Goal: Task Accomplishment & Management: Use online tool/utility

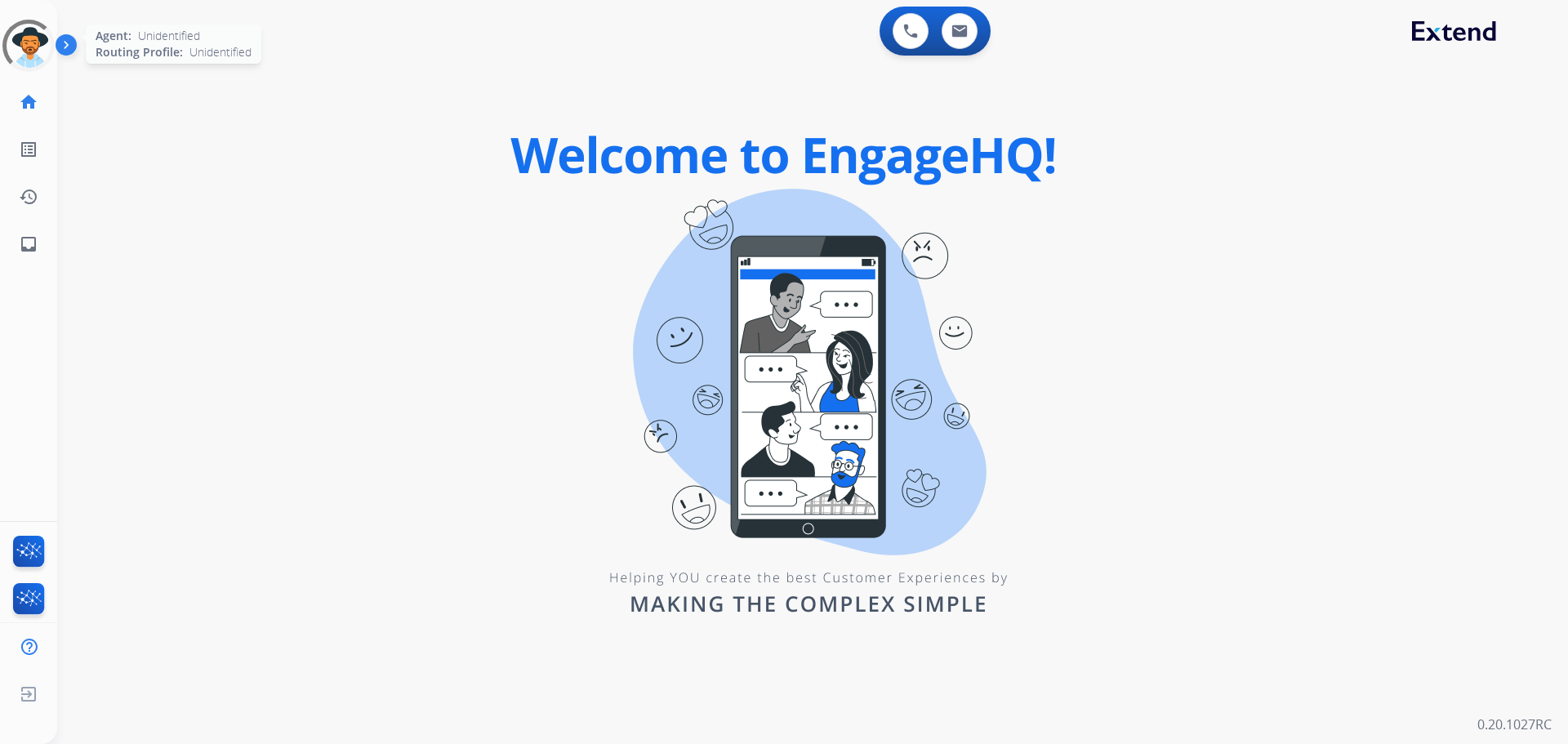
click at [31, 50] on div at bounding box center [28, 45] width 58 height 58
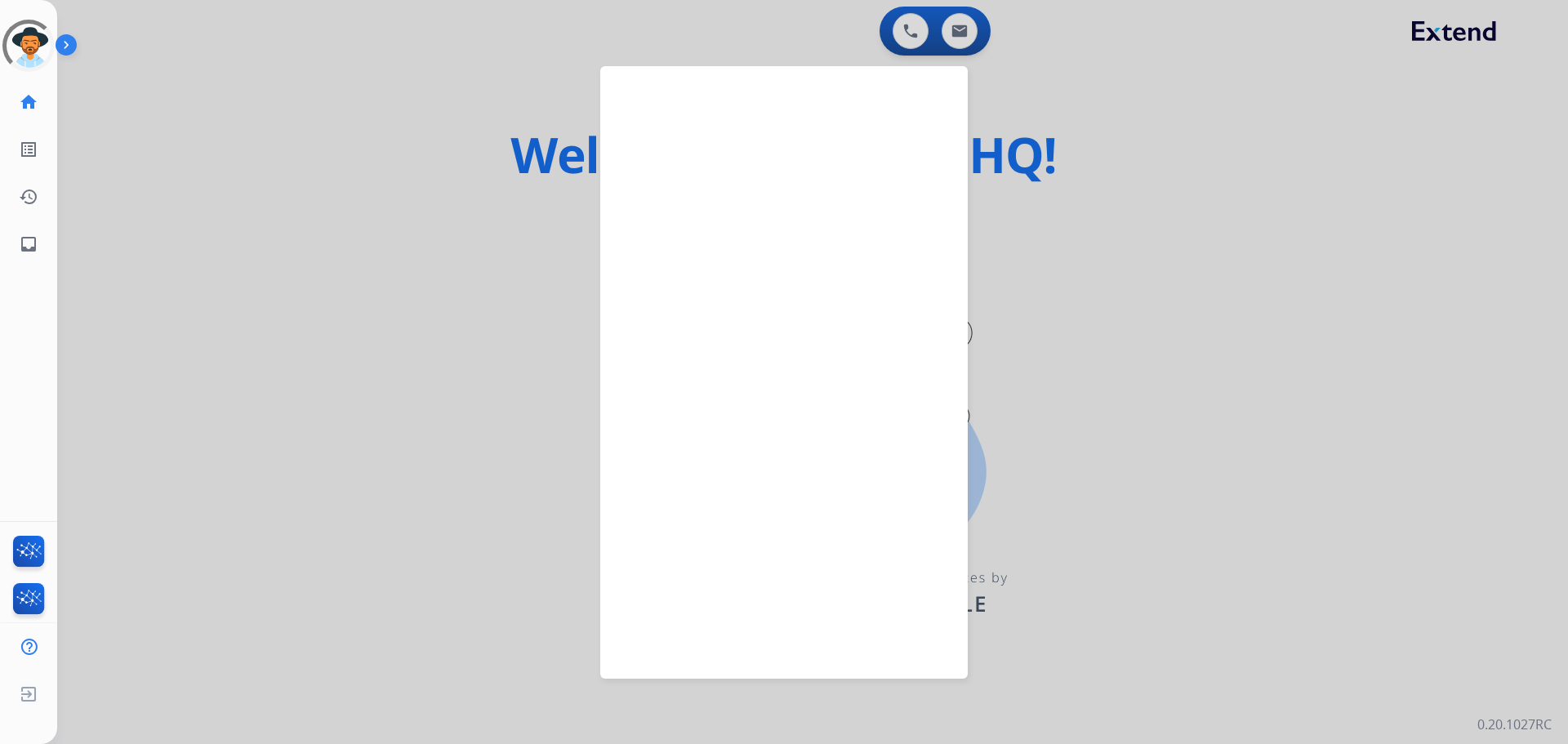
drag, startPoint x: 303, startPoint y: 105, endPoint x: 194, endPoint y: 76, distance: 112.8
click at [304, 106] on div at bounding box center [784, 372] width 1568 height 744
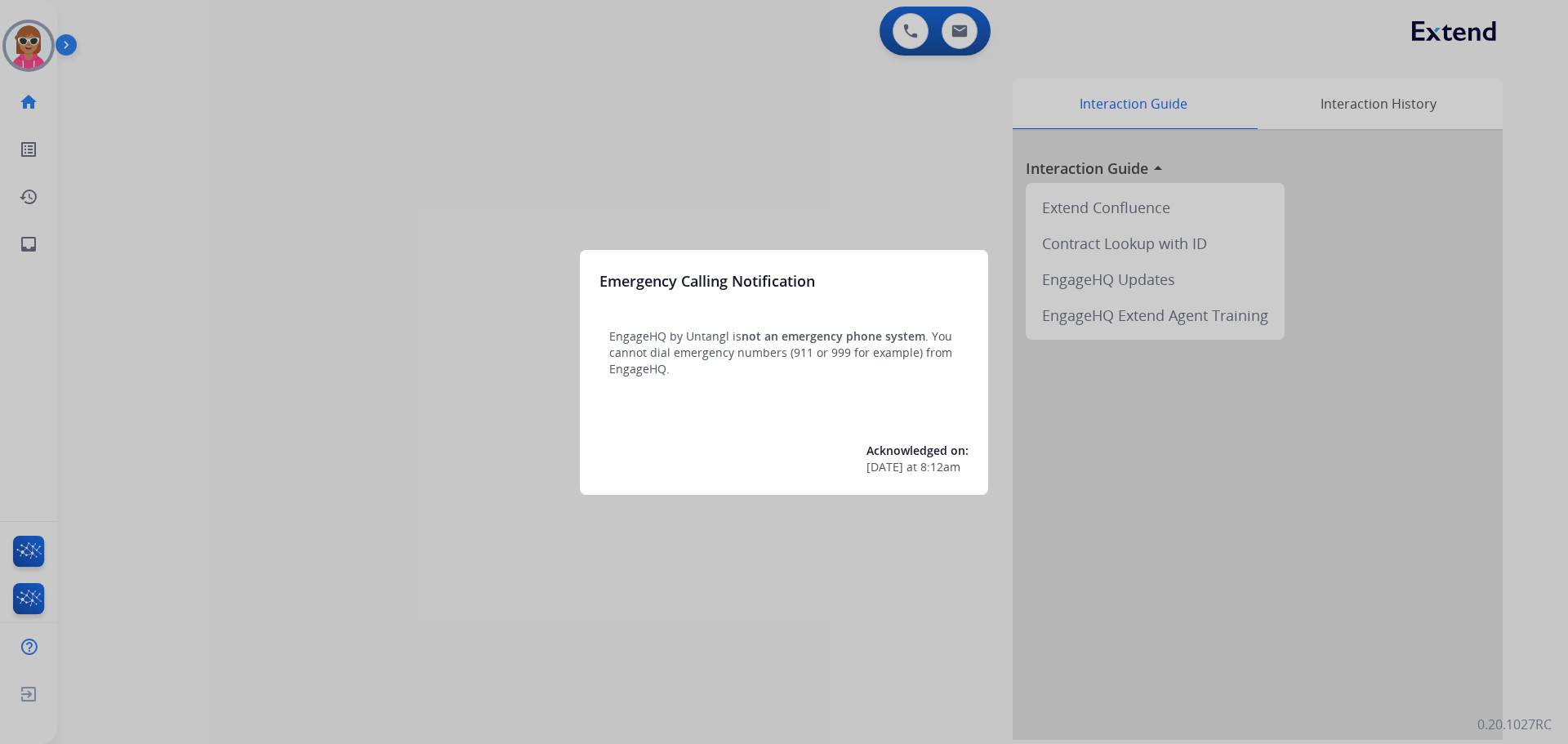
click at [22, 39] on div at bounding box center [784, 372] width 1568 height 744
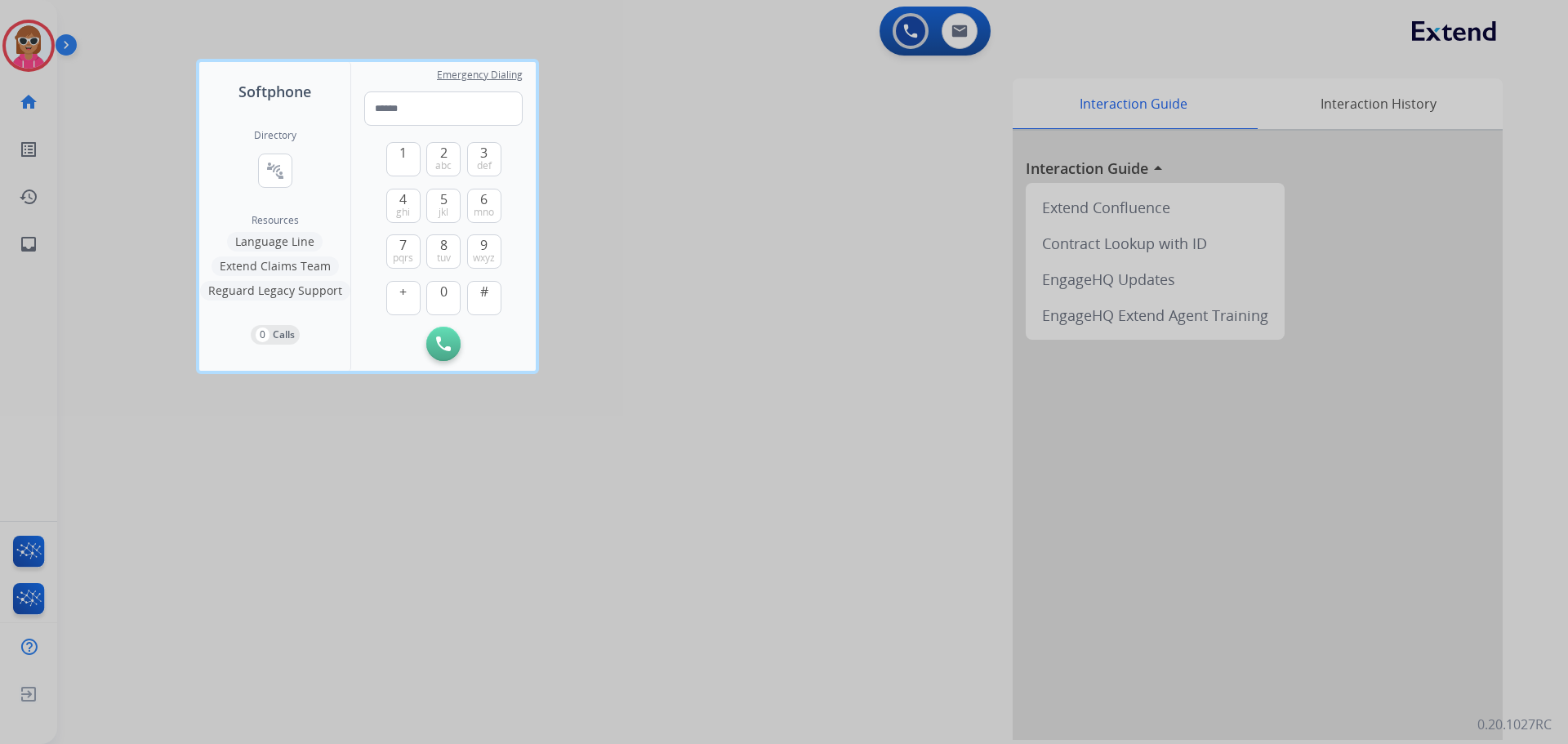
drag, startPoint x: 447, startPoint y: 644, endPoint x: 294, endPoint y: 447, distance: 249.4
click at [446, 640] on div at bounding box center [784, 372] width 1568 height 744
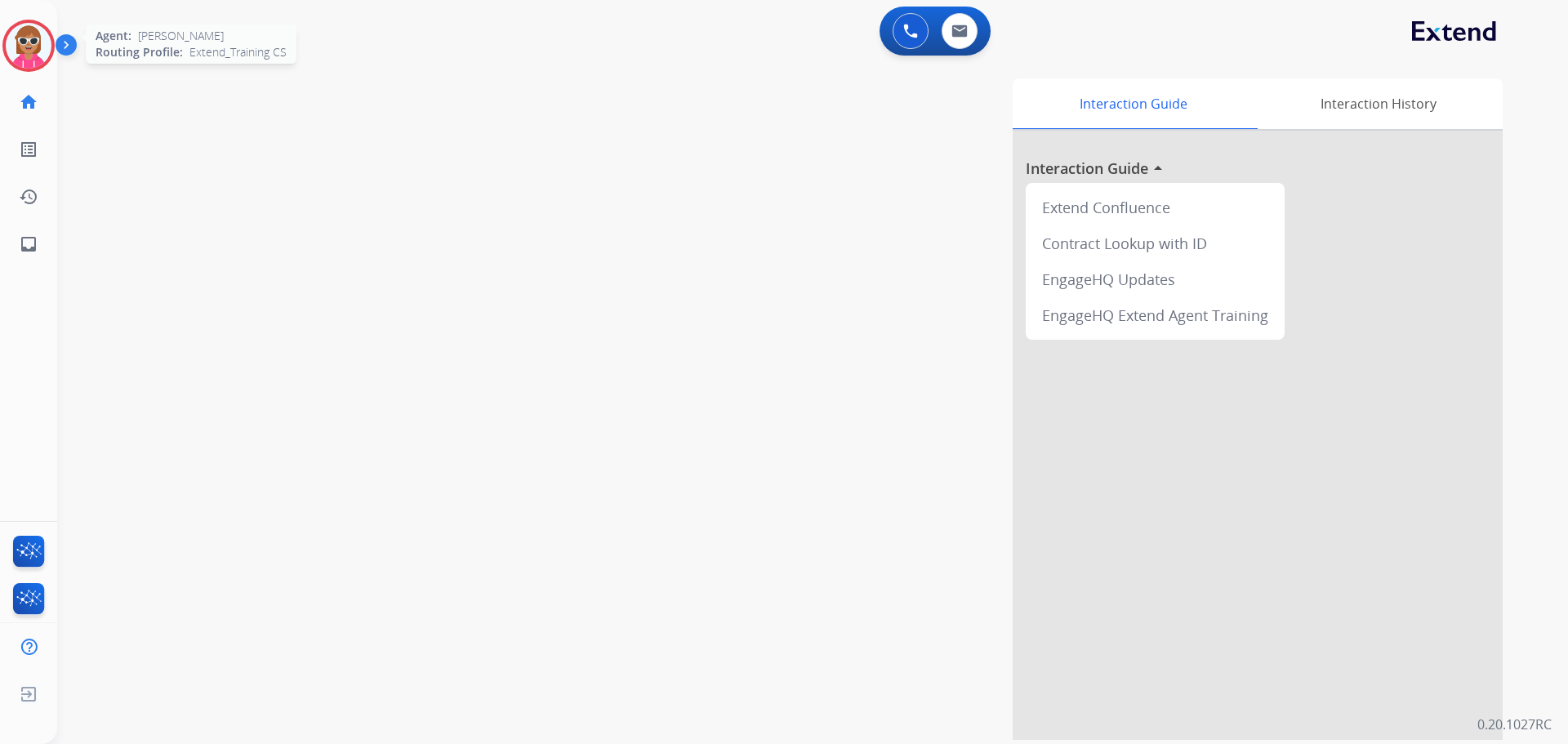
click at [41, 40] on img at bounding box center [28, 45] width 46 height 46
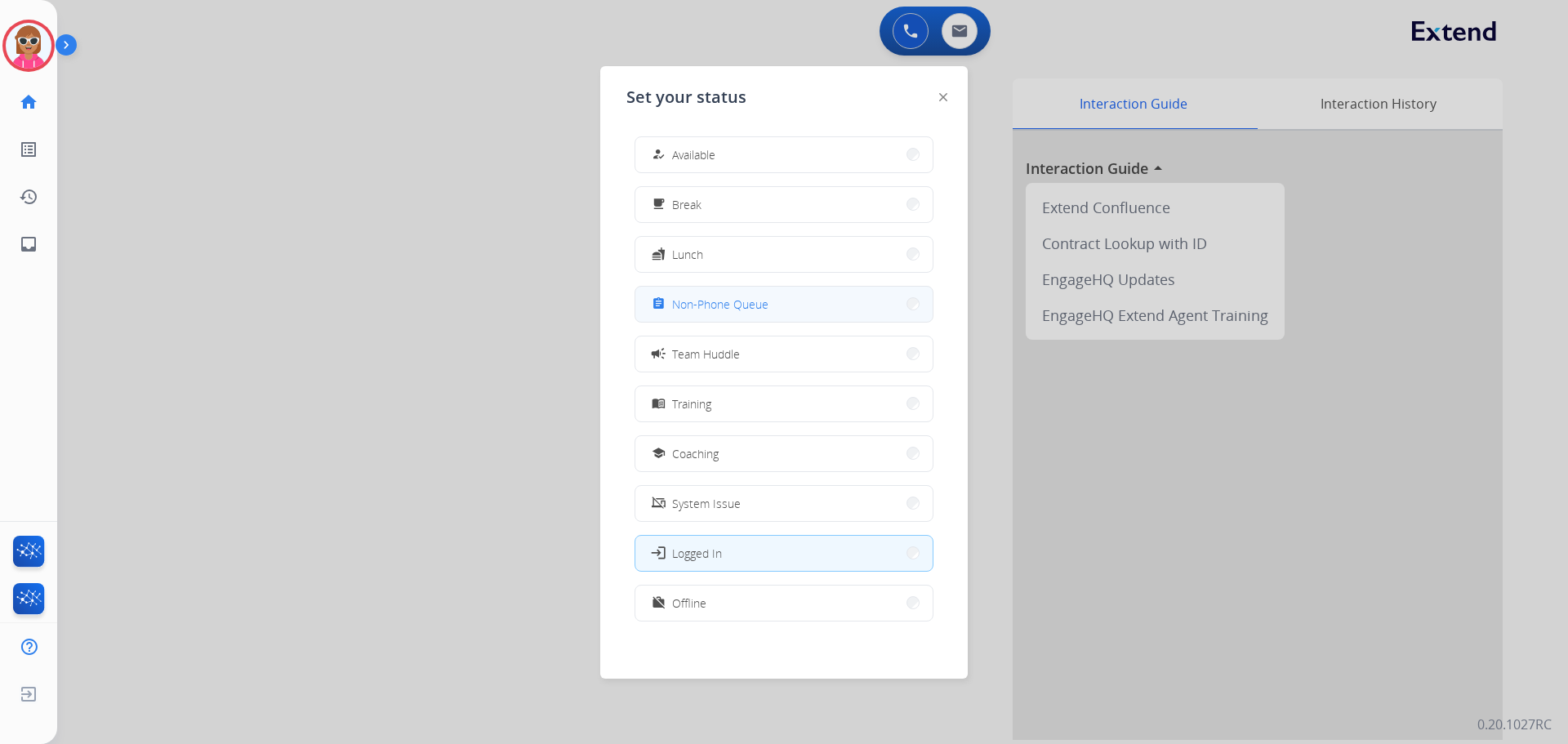
click at [782, 309] on button "assignment Non-Phone Queue" at bounding box center [784, 304] width 297 height 35
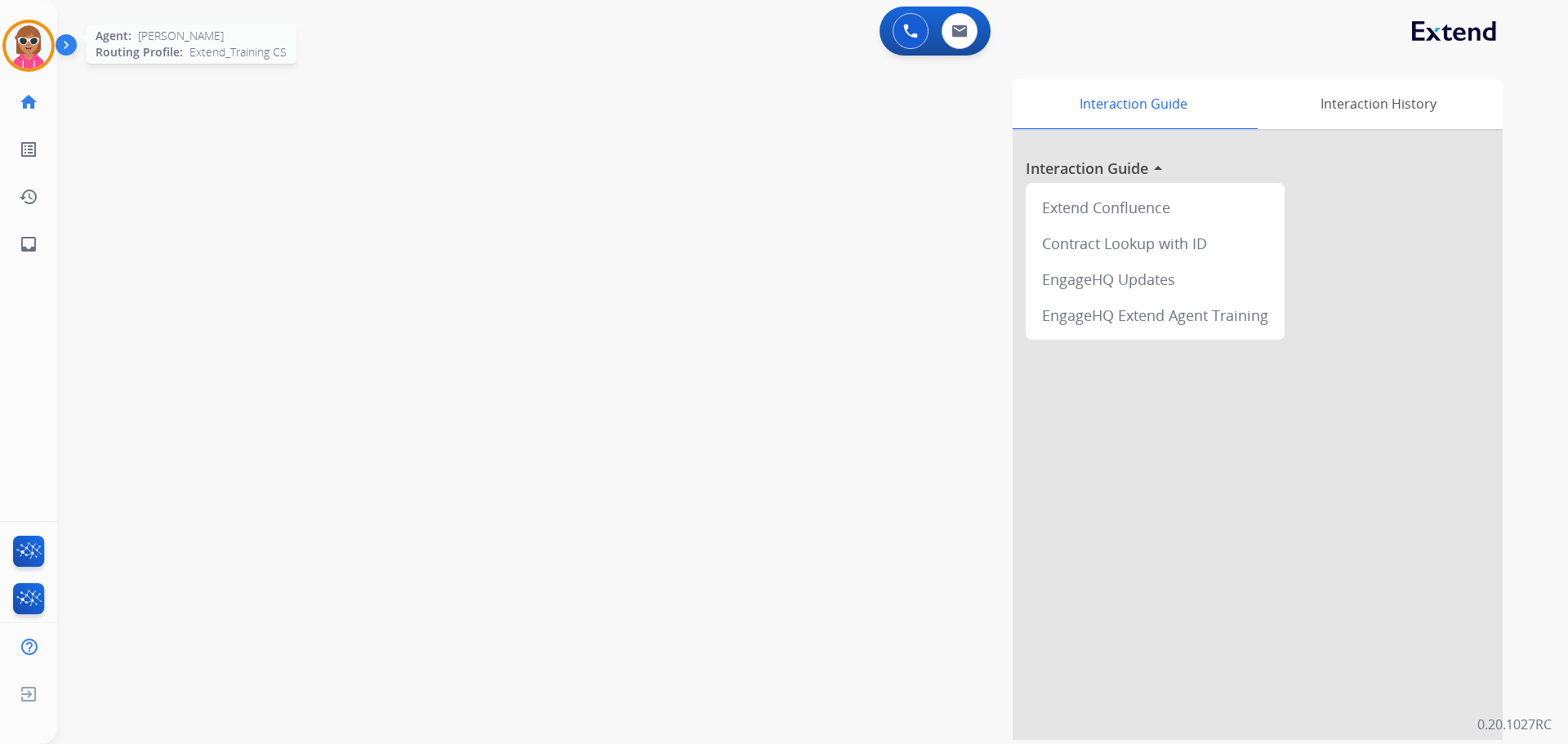
click at [25, 55] on img at bounding box center [28, 45] width 46 height 46
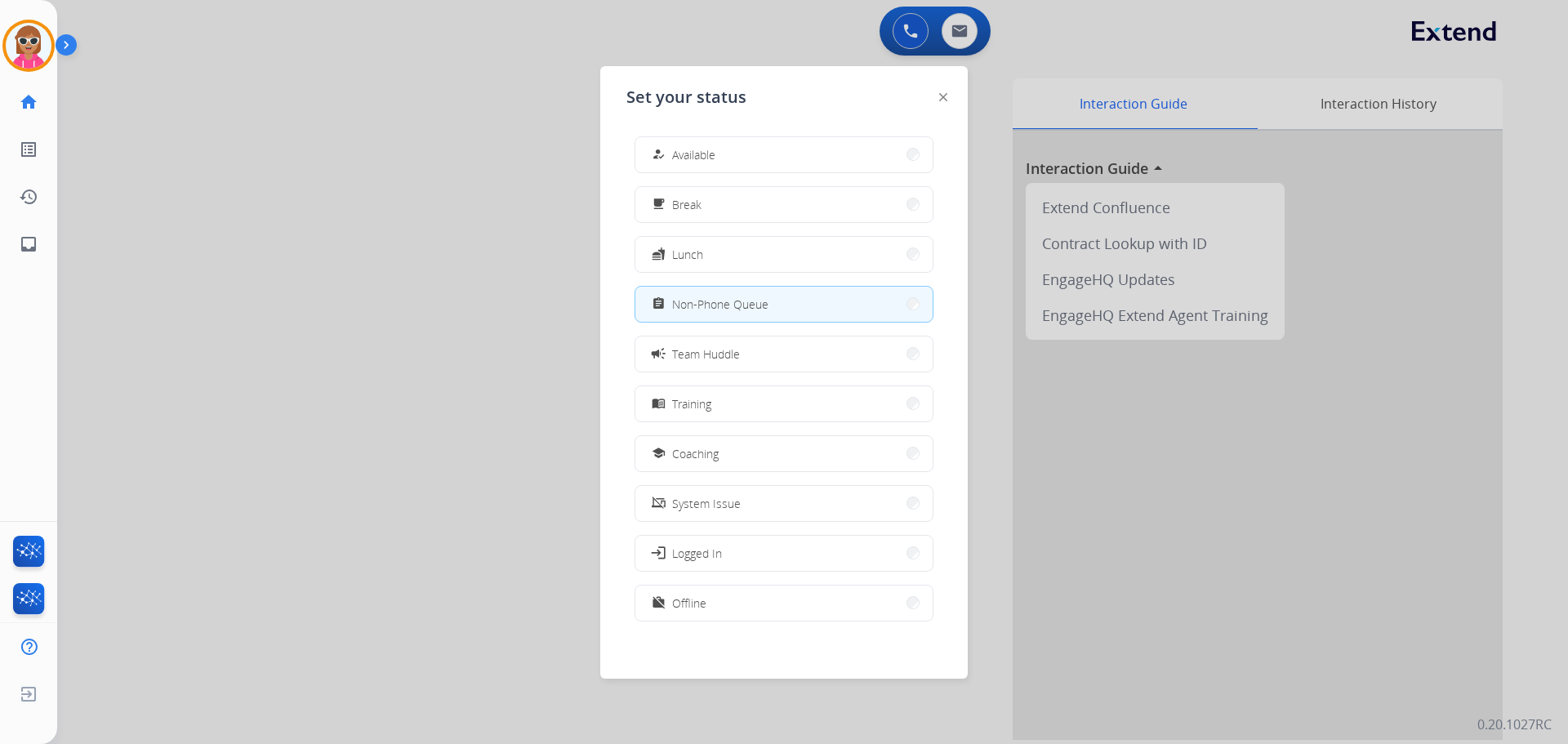
click at [432, 245] on div at bounding box center [784, 372] width 1568 height 744
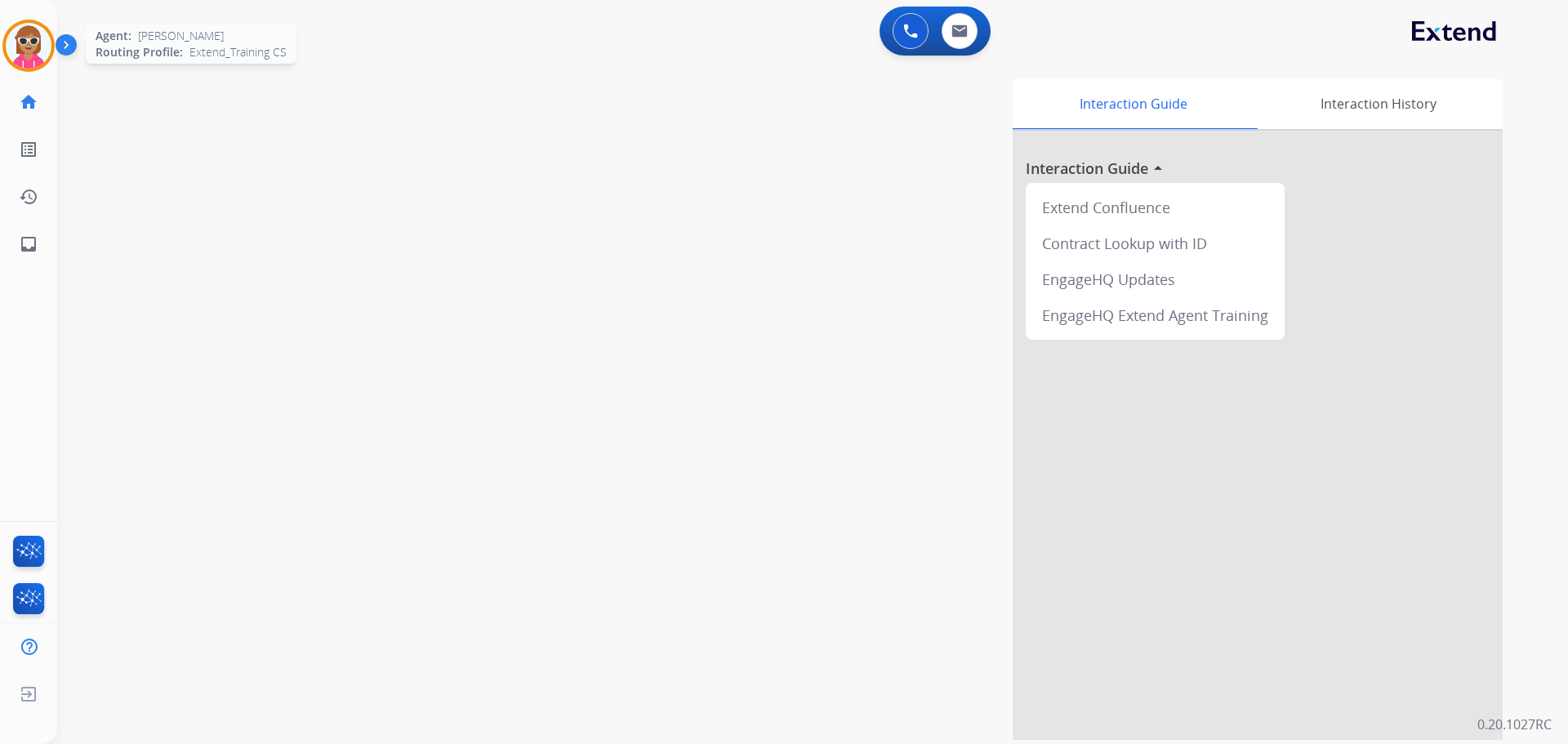
click at [35, 38] on img at bounding box center [28, 45] width 46 height 46
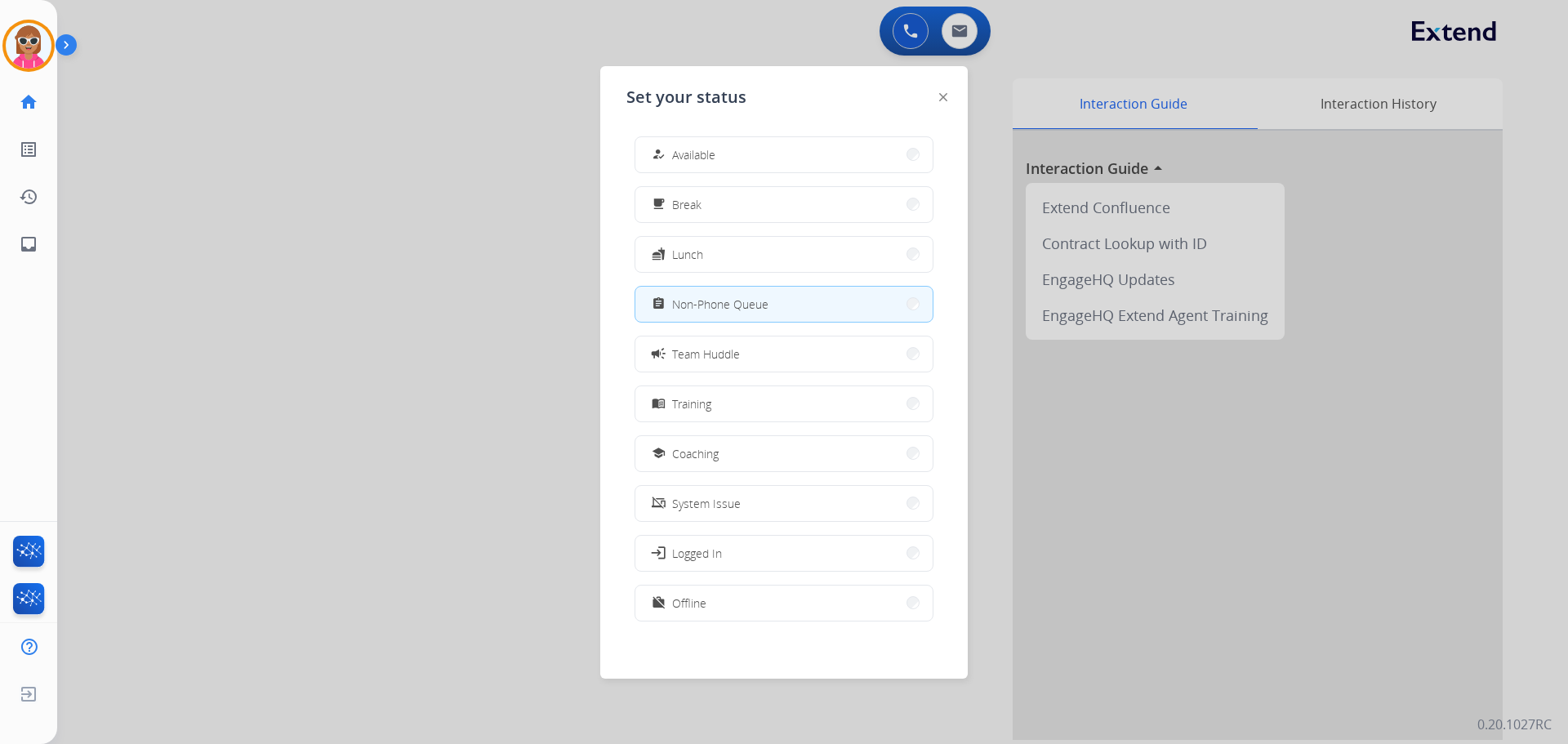
drag, startPoint x: 300, startPoint y: 240, endPoint x: 299, endPoint y: 259, distance: 19.0
click at [302, 247] on div at bounding box center [784, 372] width 1568 height 744
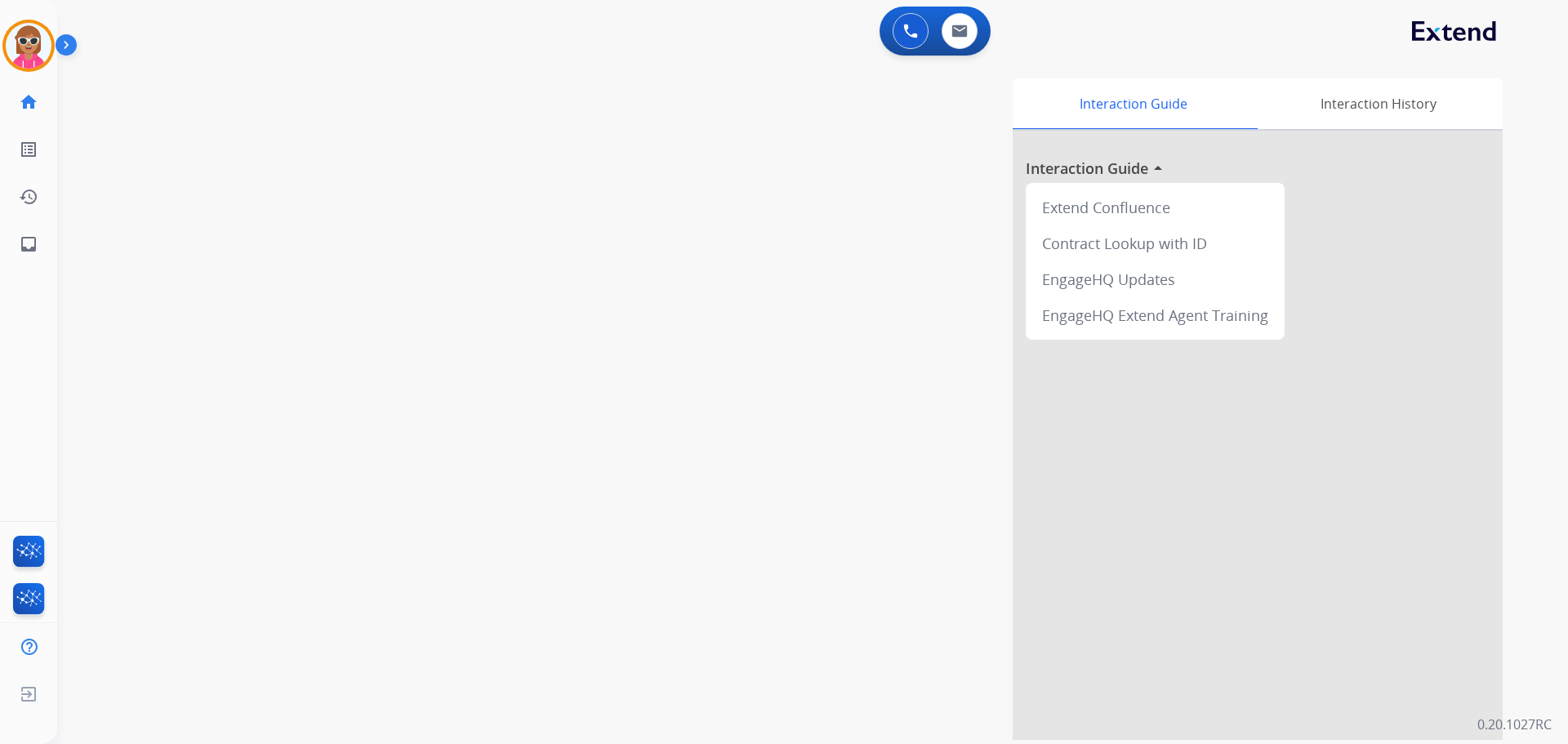
click at [694, 270] on div "Interaction Guide Interaction History Interaction Guide arrow_drop_up Extend Co…" at bounding box center [1021, 408] width 962 height 661
click at [958, 25] on img at bounding box center [959, 31] width 16 height 13
select select "**********"
